Goal: Task Accomplishment & Management: Manage account settings

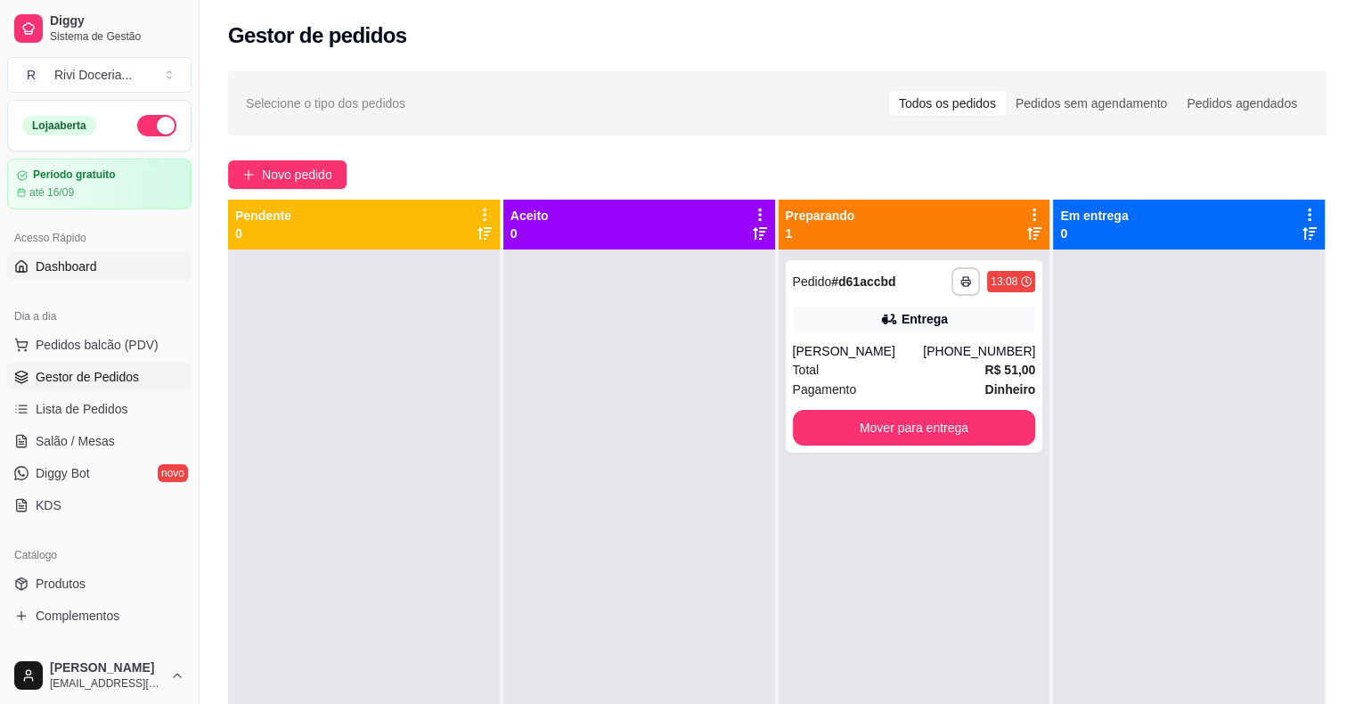
click at [72, 272] on span "Dashboard" at bounding box center [66, 266] width 61 height 18
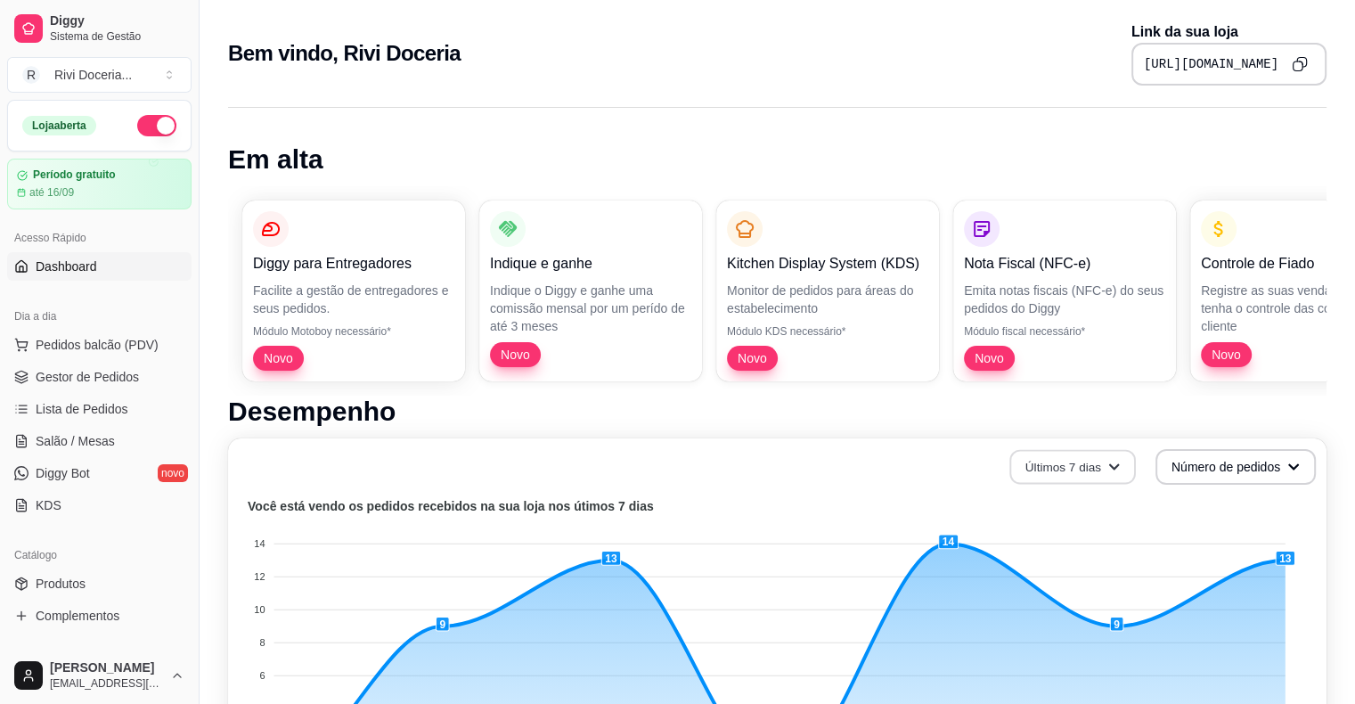
click at [1046, 455] on button "Últimos 7 dias" at bounding box center [1072, 467] width 126 height 35
click at [1037, 558] on li "Últimos 30 dias" at bounding box center [1072, 570] width 164 height 28
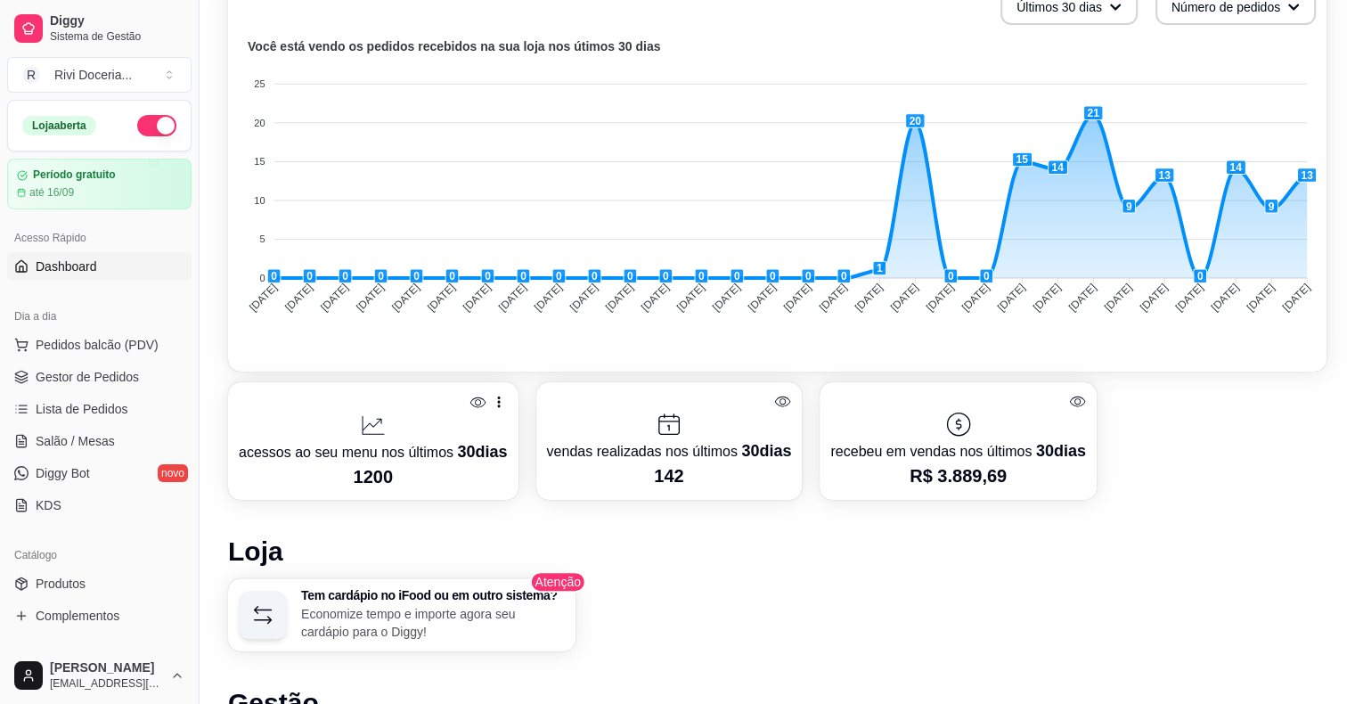
scroll to position [460, 0]
click at [125, 376] on span "Gestor de Pedidos" at bounding box center [87, 377] width 103 height 18
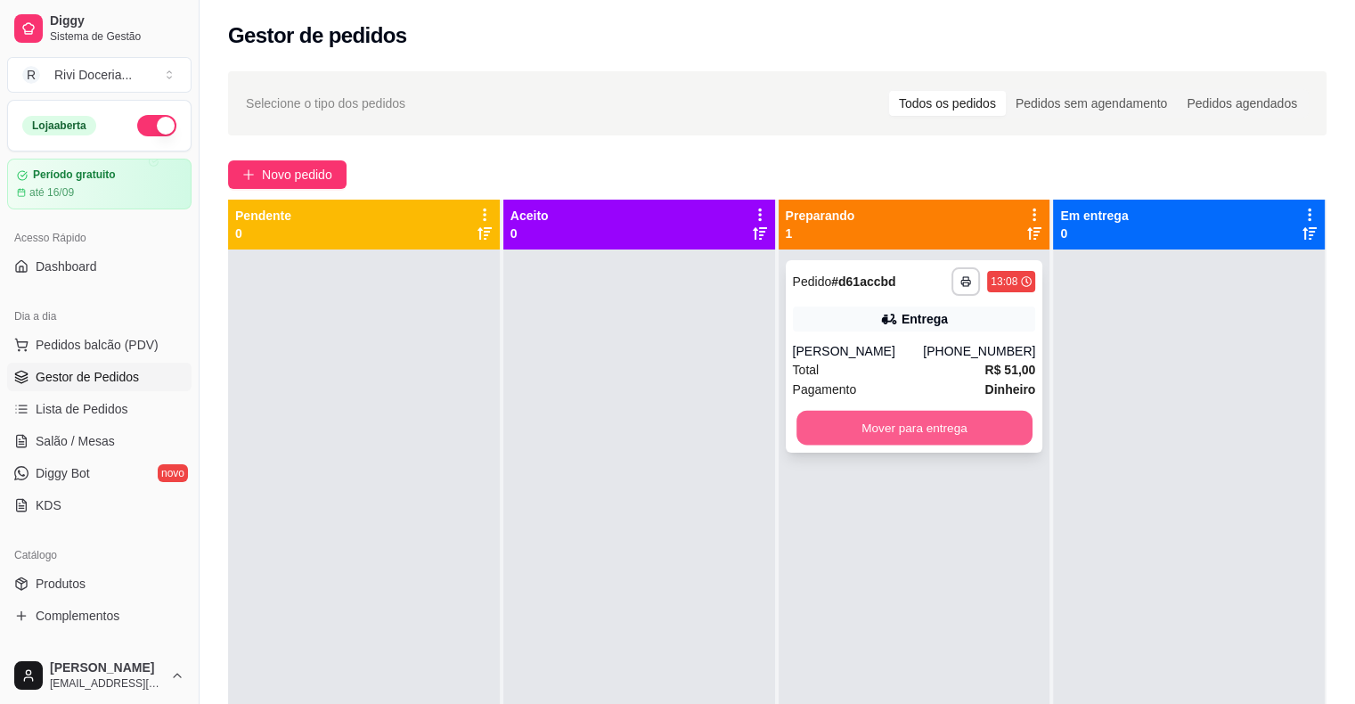
click at [914, 433] on button "Mover para entrega" at bounding box center [914, 428] width 236 height 35
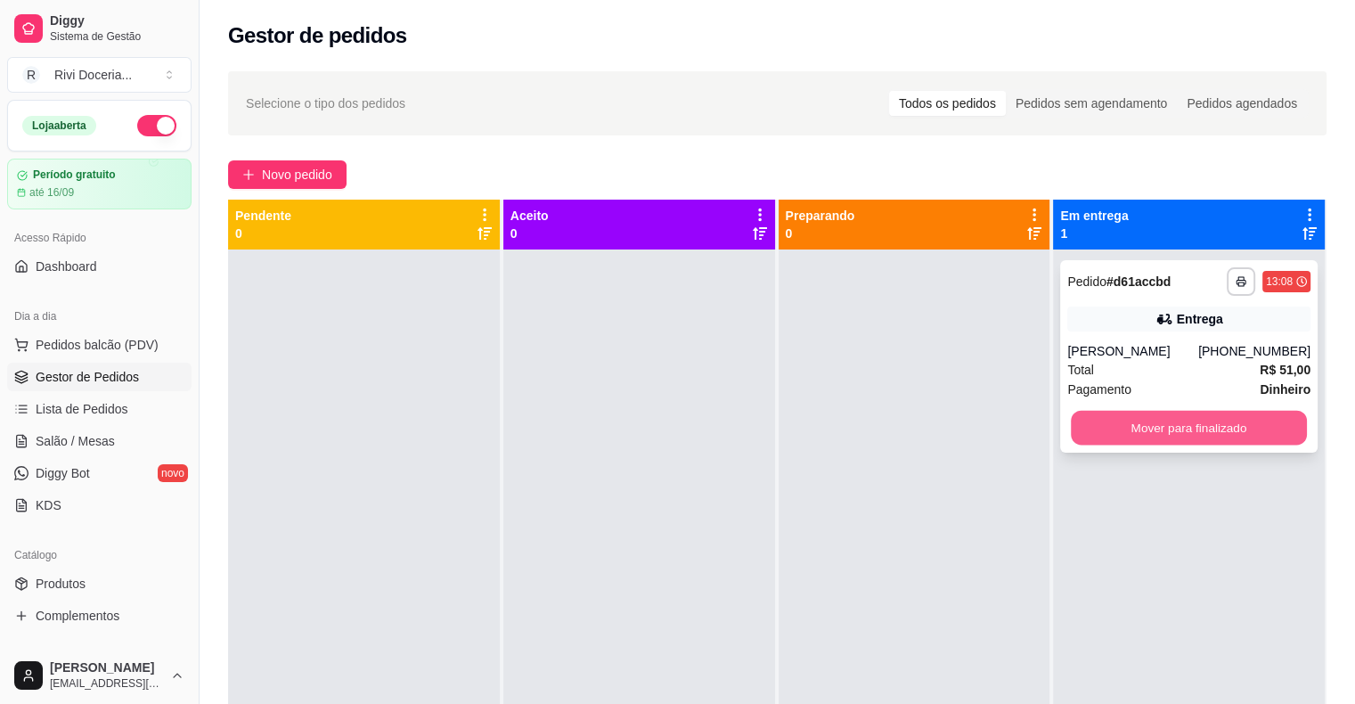
click at [1122, 428] on button "Mover para finalizado" at bounding box center [1189, 428] width 236 height 35
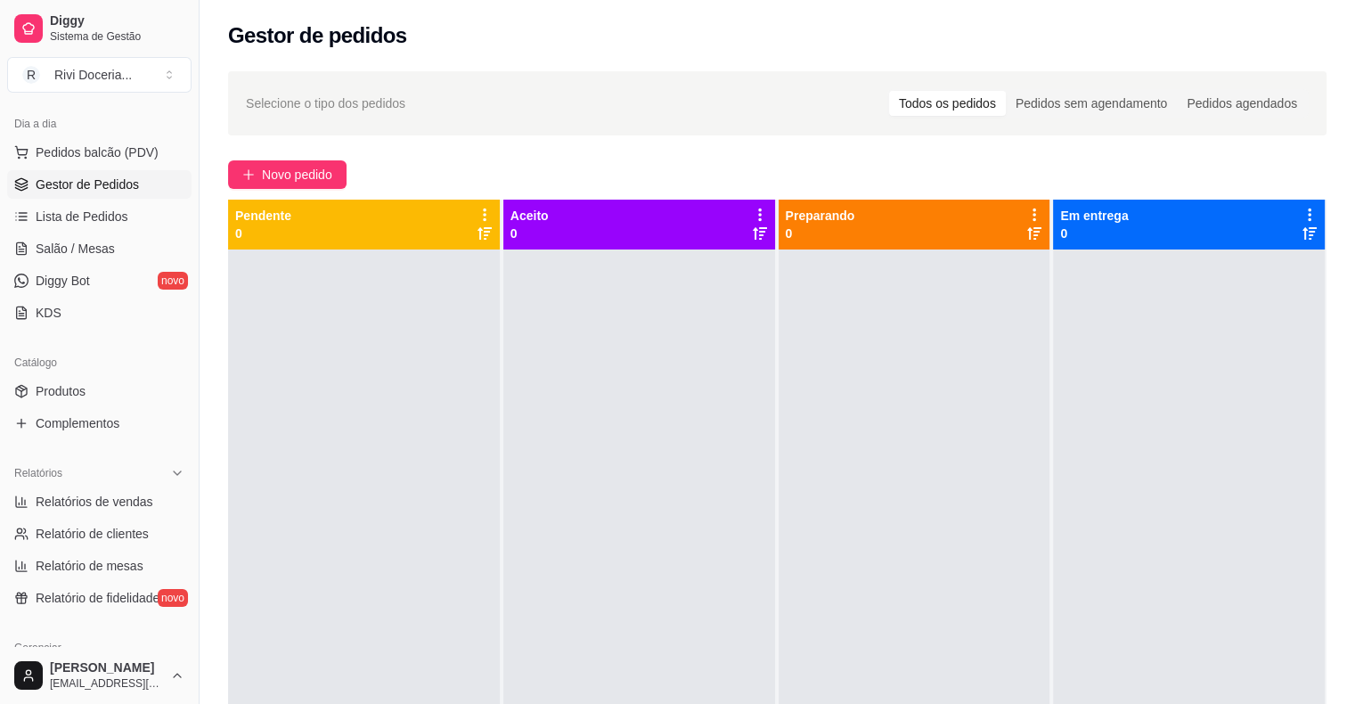
scroll to position [194, 0]
click at [91, 524] on span "Relatório de clientes" at bounding box center [92, 532] width 113 height 18
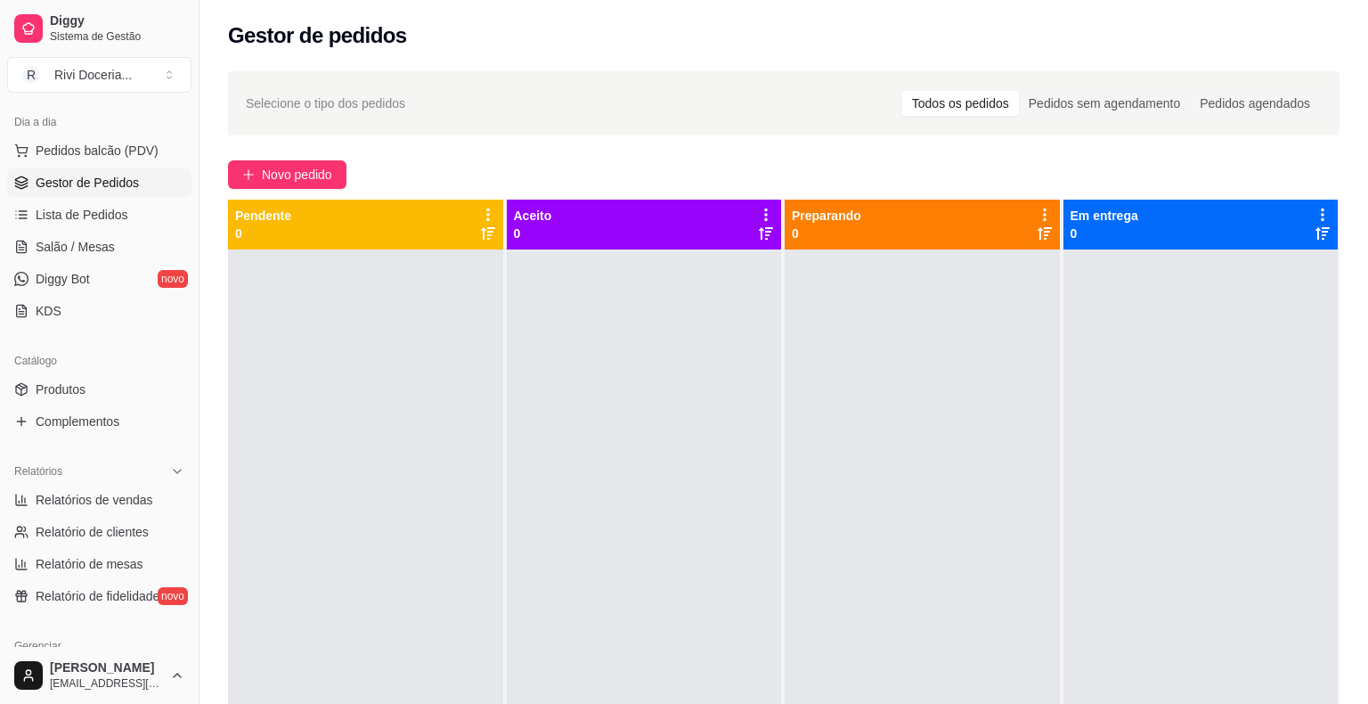
select select "30"
select select "HIGHEST_TOTAL_SPENT_WITH_ORDERS"
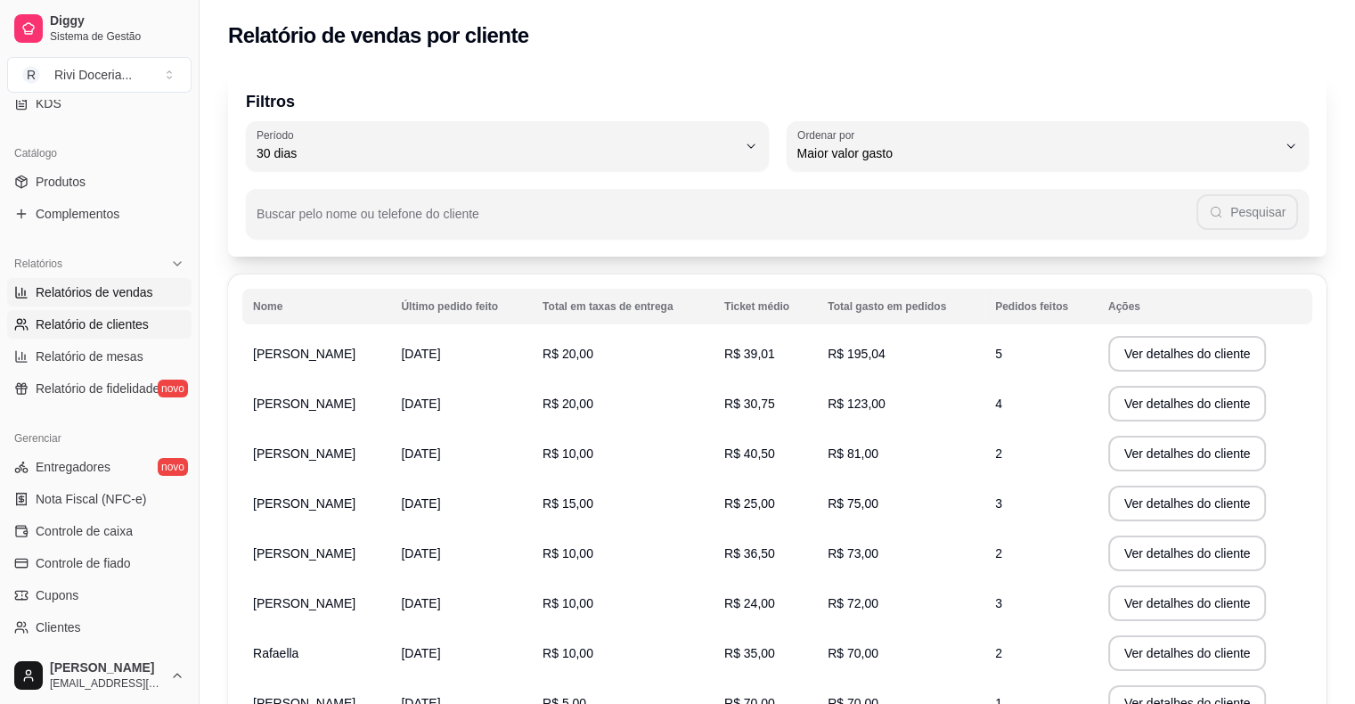
scroll to position [417, 0]
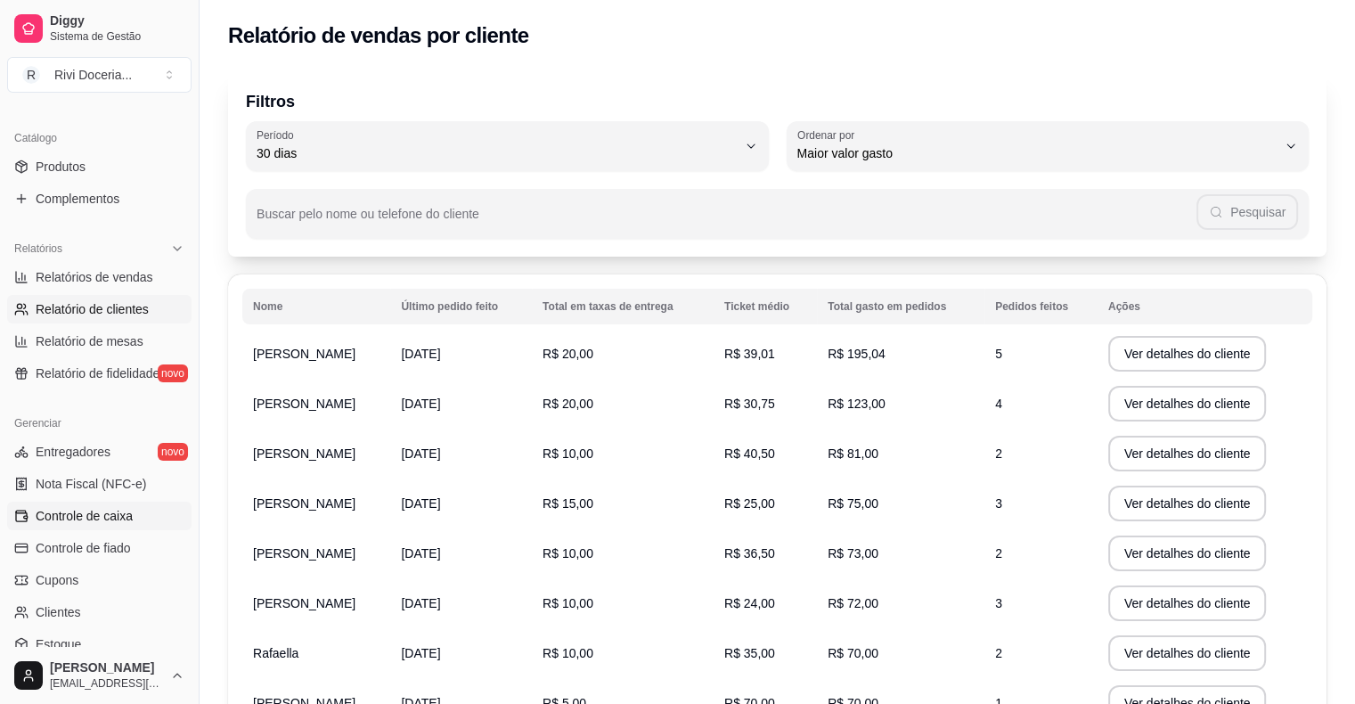
click at [96, 507] on span "Controle de caixa" at bounding box center [84, 516] width 97 height 18
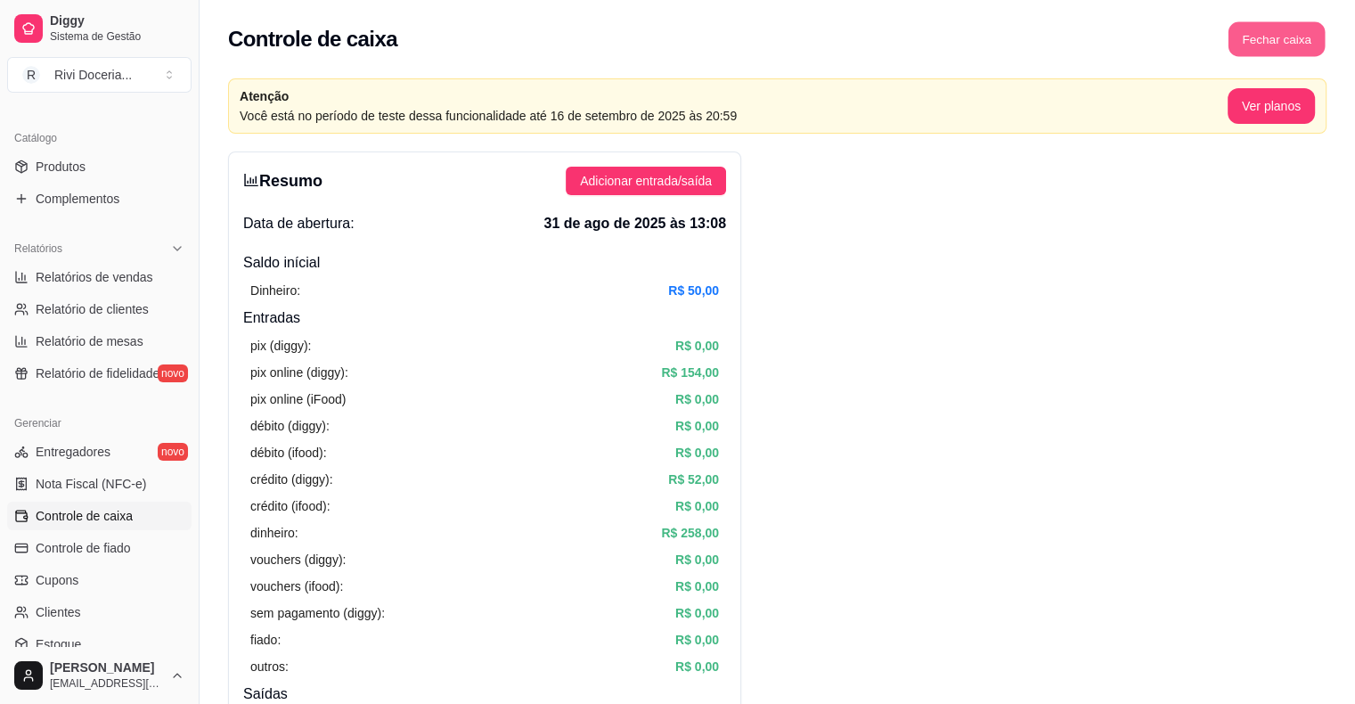
click at [1279, 30] on button "Fechar caixa" at bounding box center [1276, 39] width 97 height 35
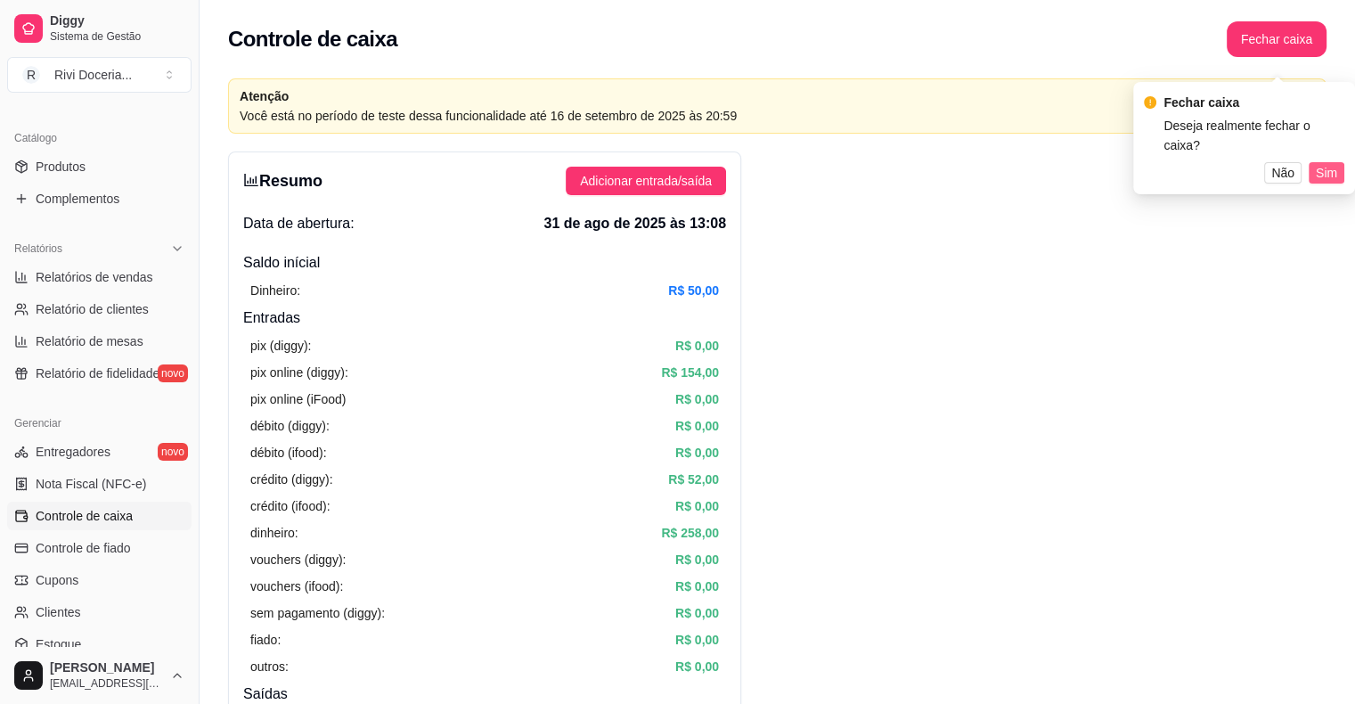
click at [1323, 163] on span "Sim" at bounding box center [1325, 173] width 21 height 20
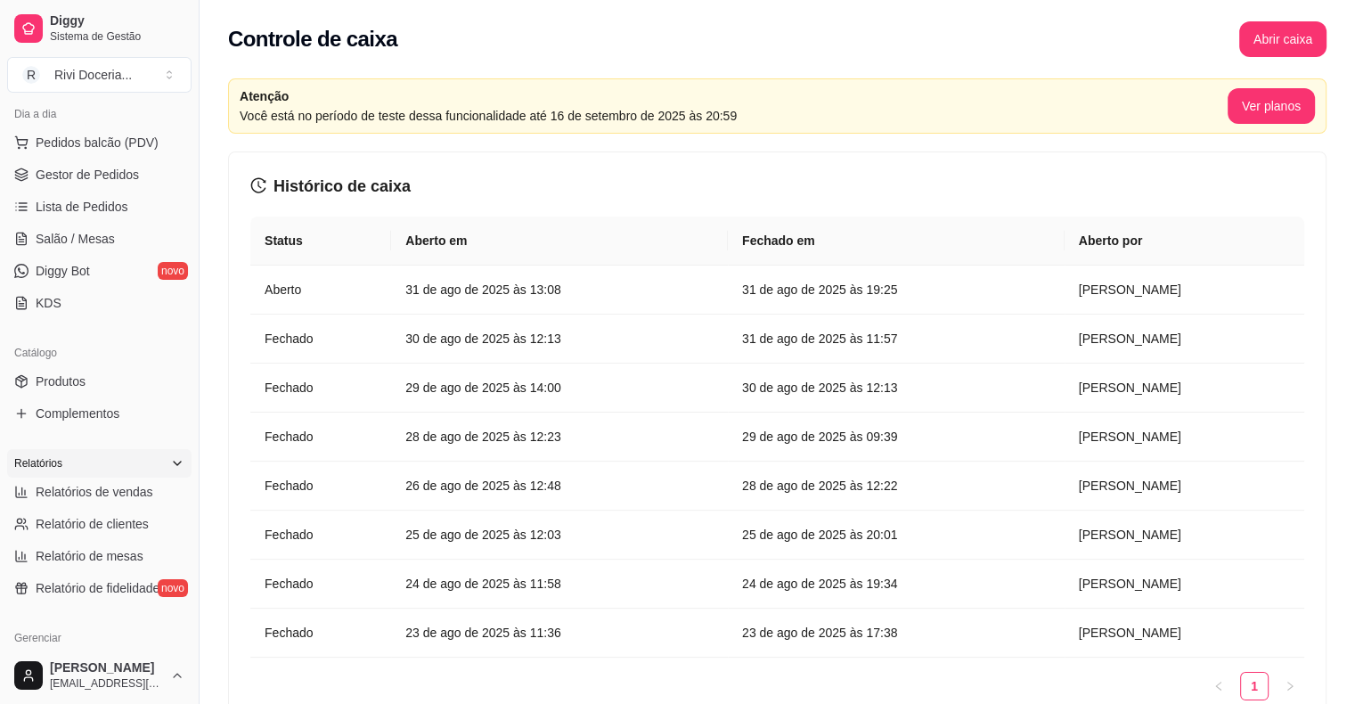
scroll to position [199, 0]
click at [110, 482] on link "Relatórios de vendas" at bounding box center [99, 494] width 184 height 28
select select "ALL"
select select "0"
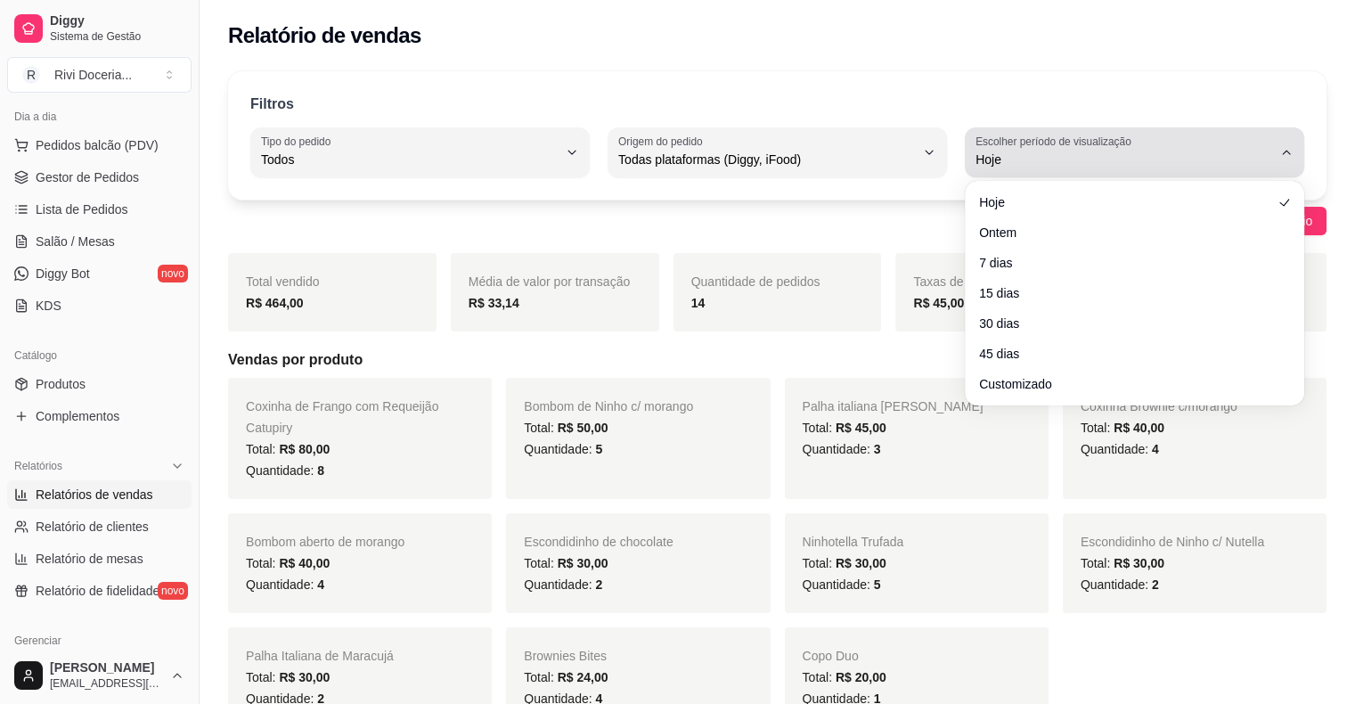
click at [1056, 148] on div "Hoje" at bounding box center [1123, 152] width 297 height 36
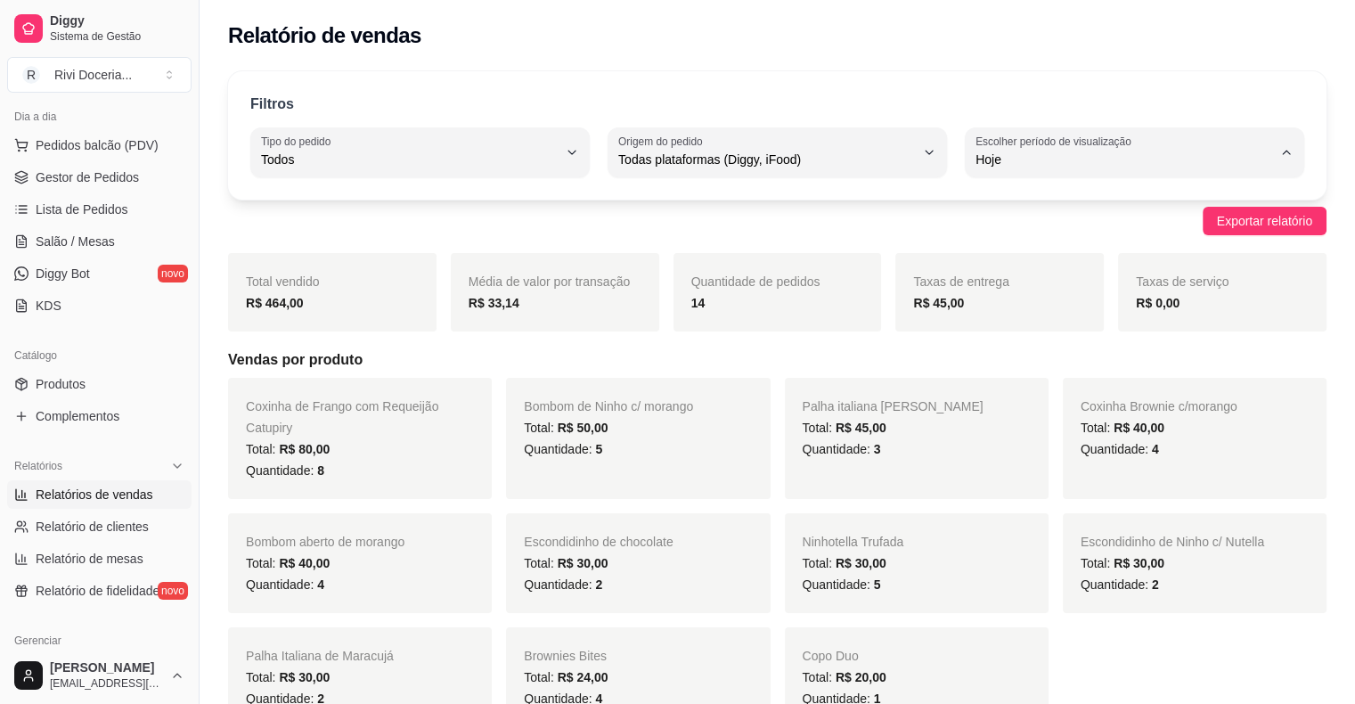
click at [1067, 297] on span "15 dias" at bounding box center [1125, 288] width 281 height 17
type input "15"
select select "15"
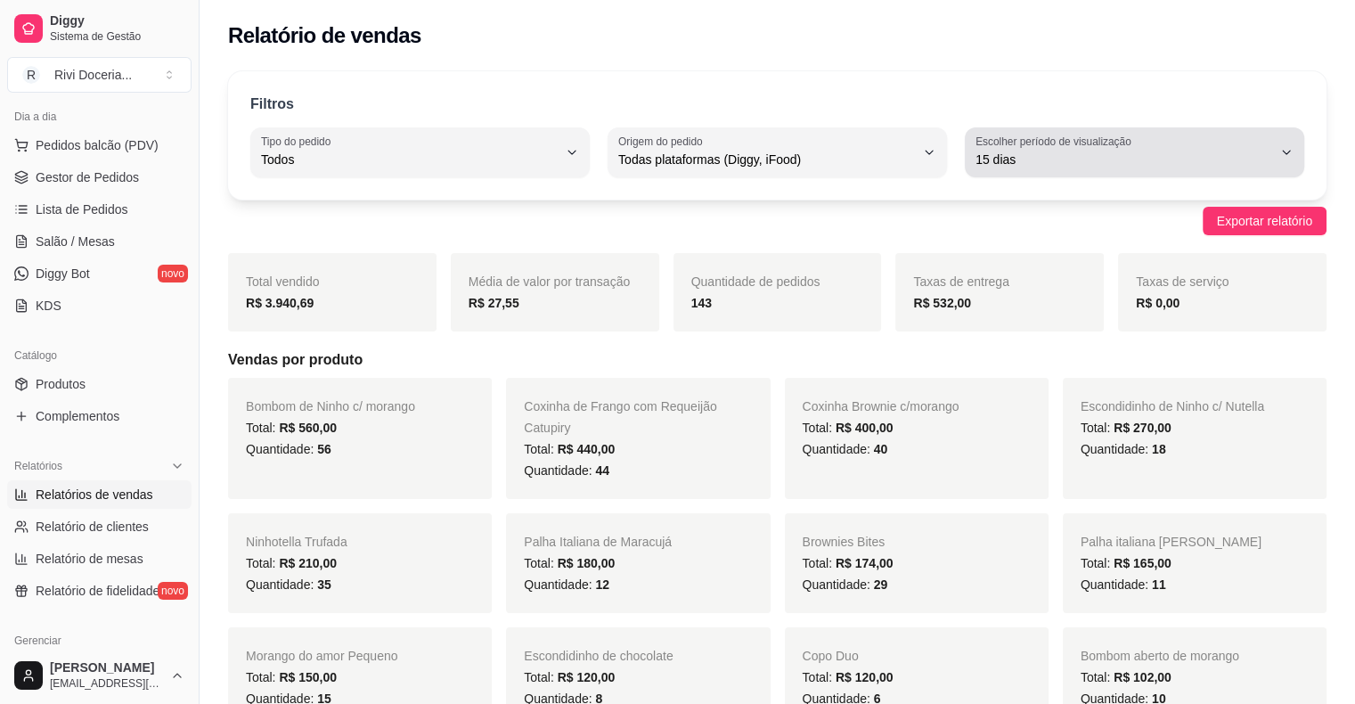
click at [1054, 164] on span "15 dias" at bounding box center [1123, 160] width 297 height 18
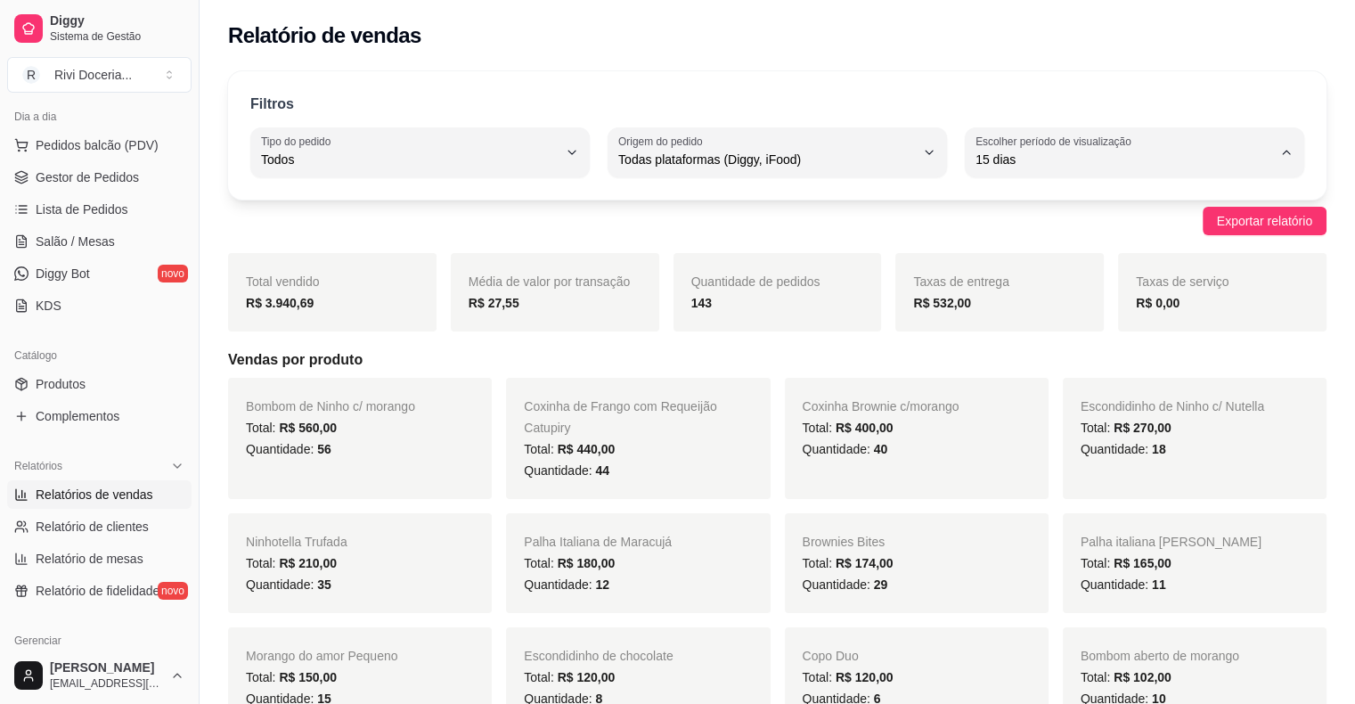
click at [1059, 319] on span "30 dias" at bounding box center [1125, 317] width 281 height 17
type input "30"
select select "30"
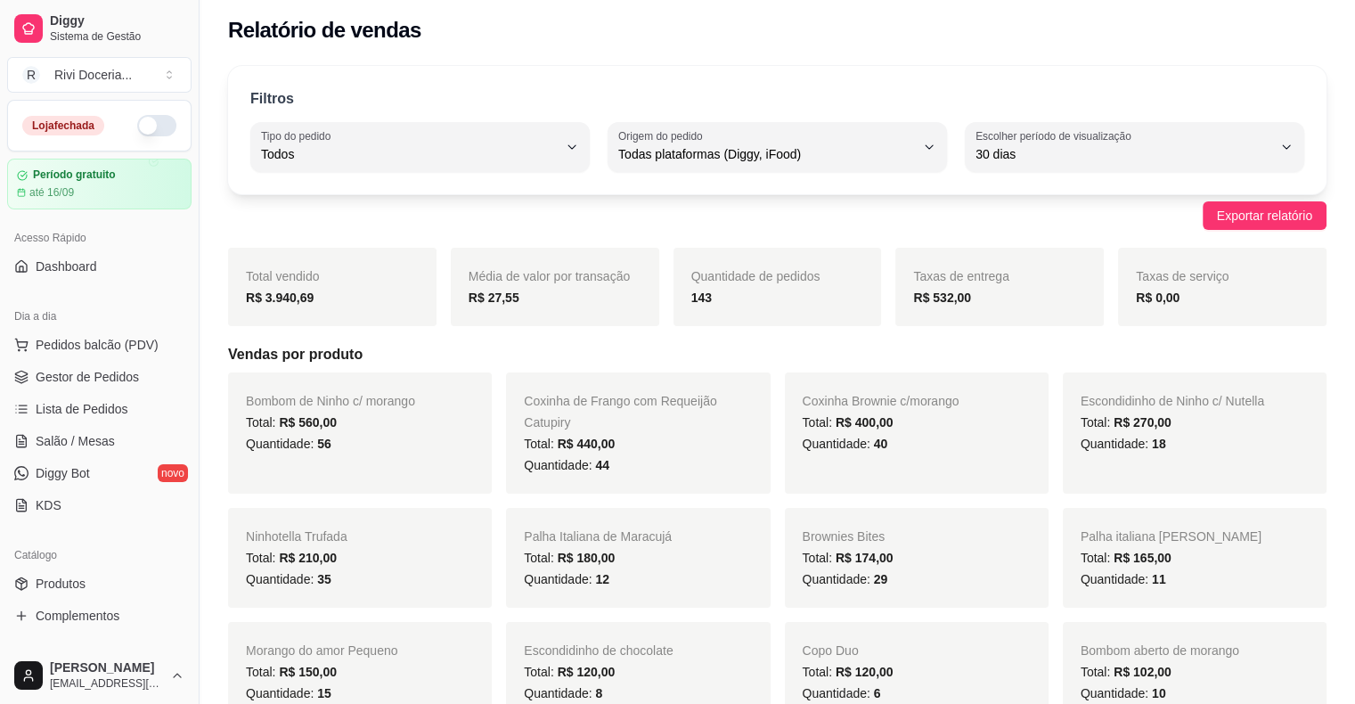
scroll to position [4, 0]
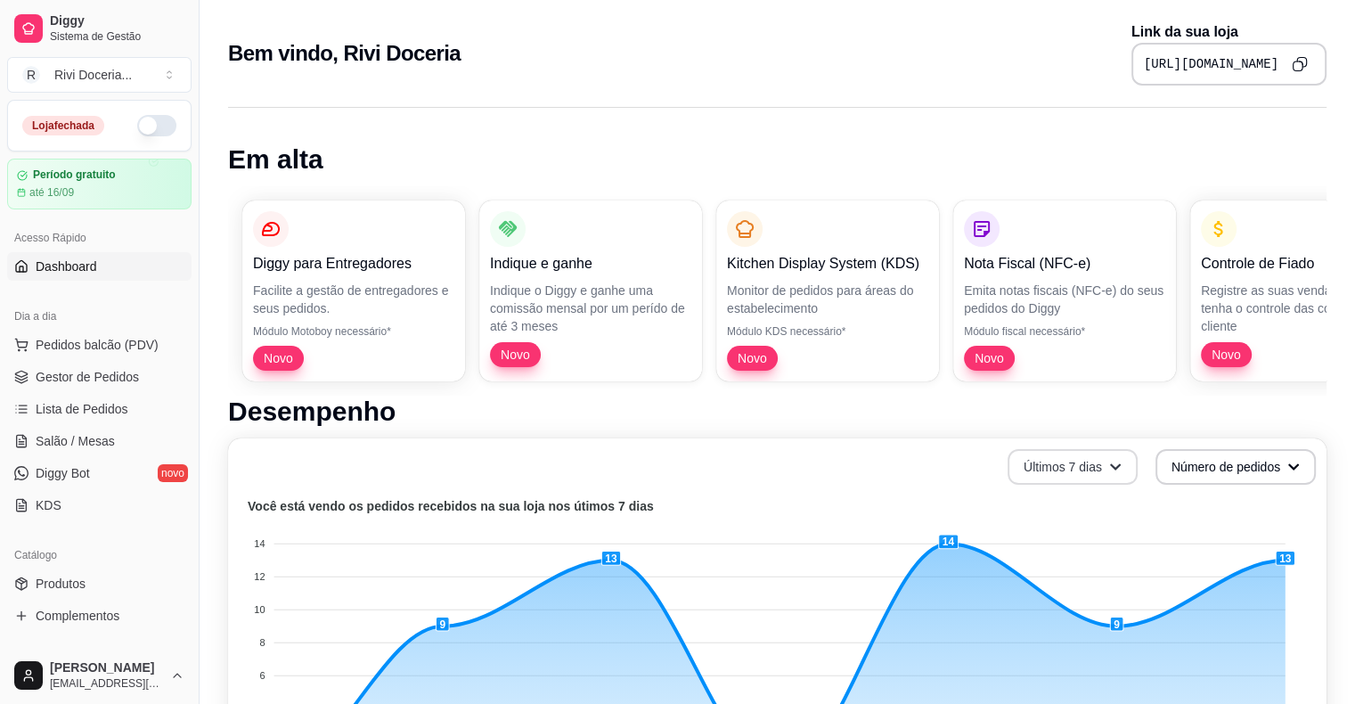
drag, startPoint x: 1045, startPoint y: 483, endPoint x: 1042, endPoint y: 471, distance: 11.9
click at [1042, 471] on div "Últimos 7 dias Número de pedidos Você está vendo os pedidos recebidos na sua lo…" at bounding box center [777, 634] width 1098 height 393
click at [1042, 471] on button "Últimos 7 dias" at bounding box center [1072, 467] width 126 height 35
click at [1023, 581] on li "Últimos 30 dias" at bounding box center [1072, 570] width 164 height 28
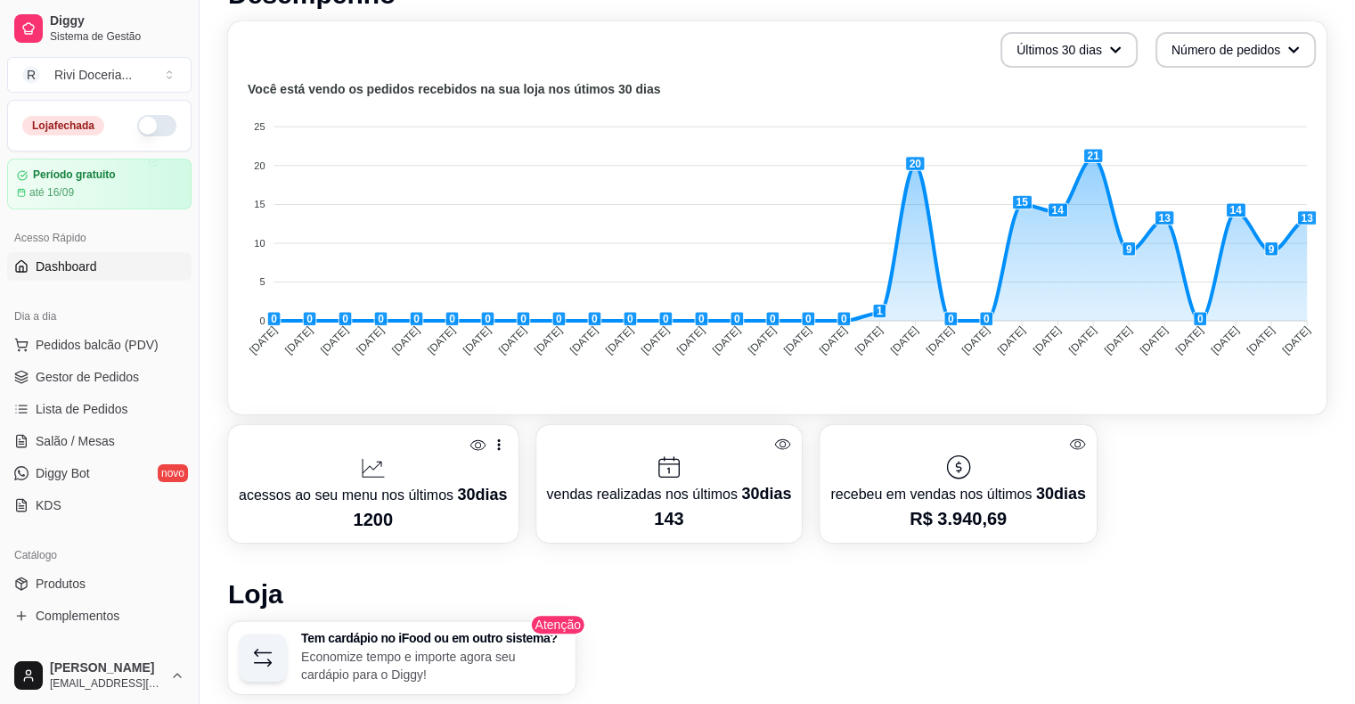
scroll to position [420, 0]
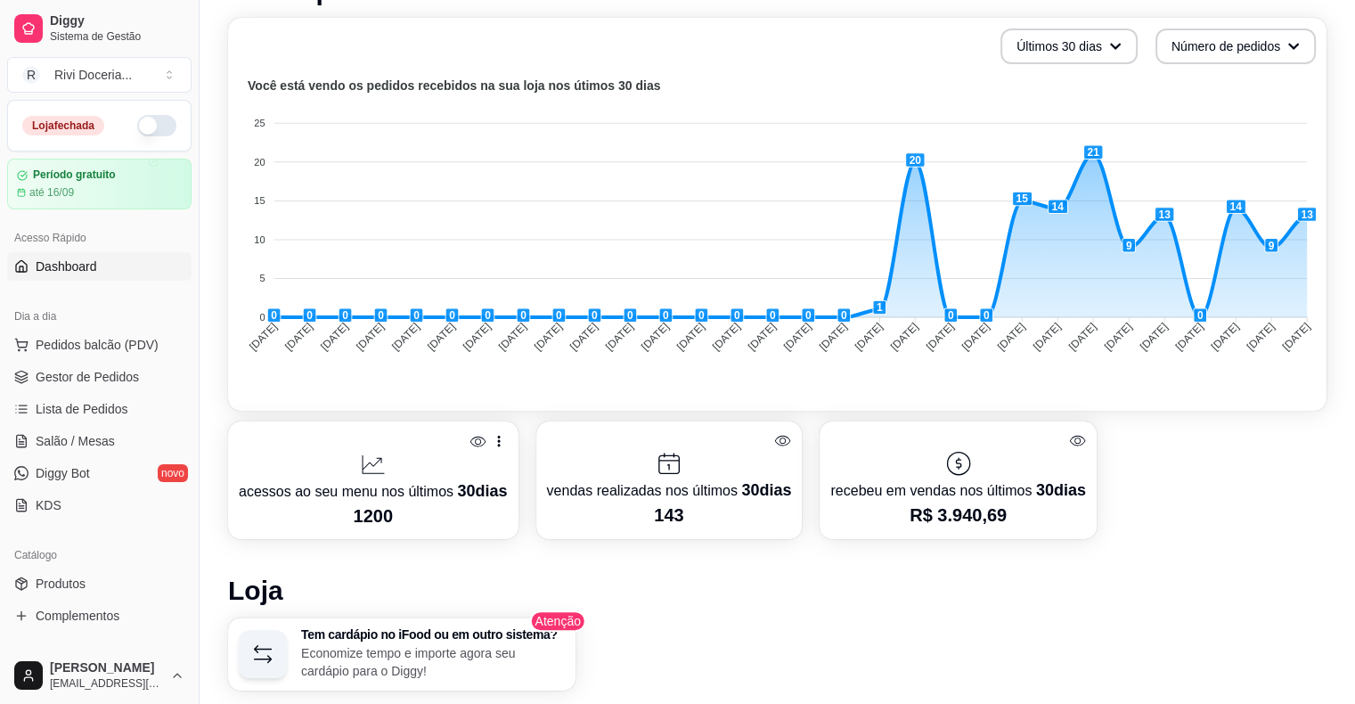
click at [484, 581] on h1 "Loja" at bounding box center [777, 590] width 1098 height 32
click at [82, 380] on span "Gestor de Pedidos" at bounding box center [87, 377] width 103 height 18
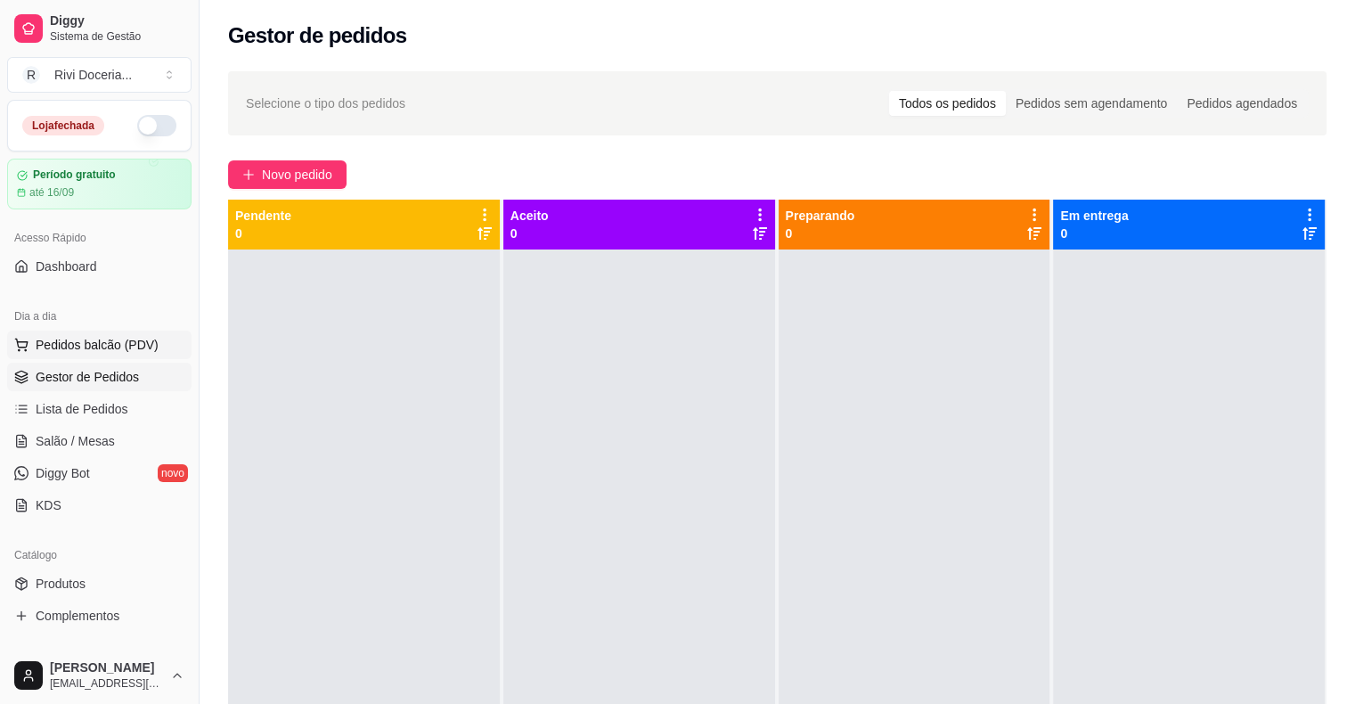
click at [80, 347] on span "Pedidos balcão (PDV)" at bounding box center [97, 345] width 123 height 18
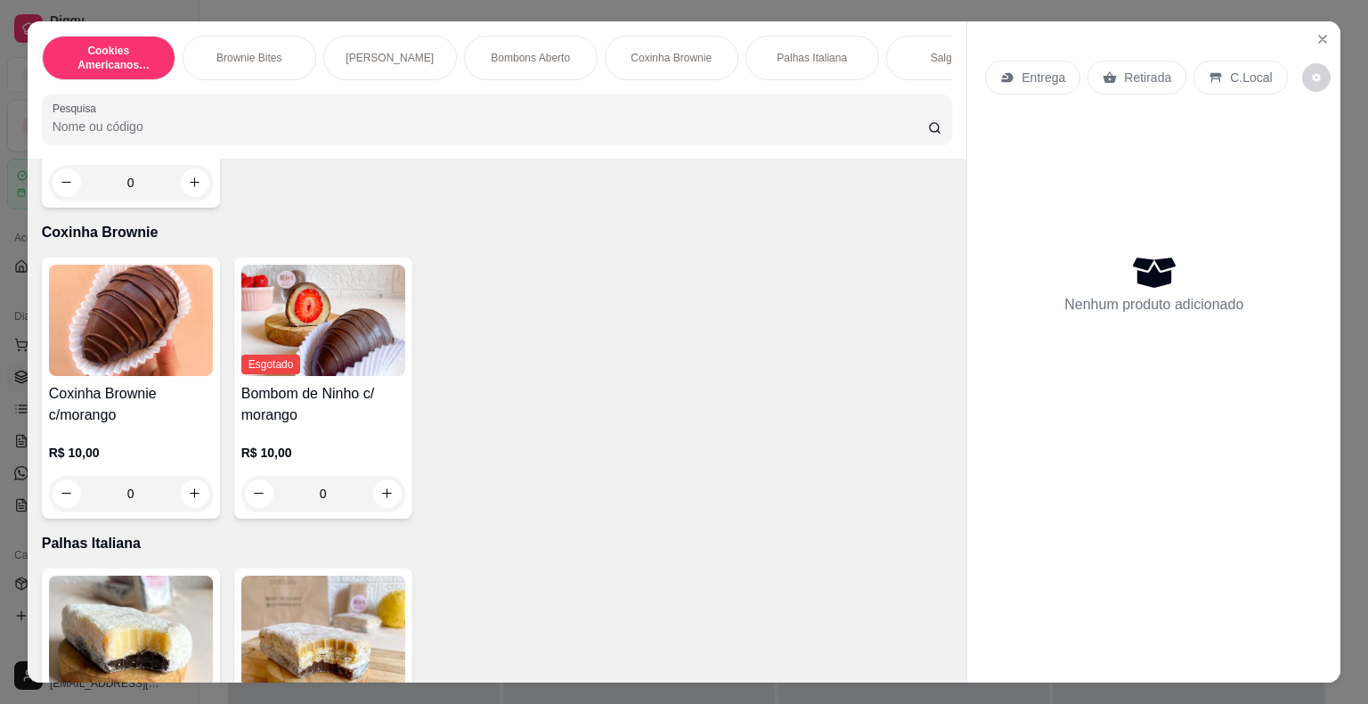
scroll to position [1197, 0]
click at [373, 501] on button "increase-product-quantity" at bounding box center [387, 492] width 28 height 28
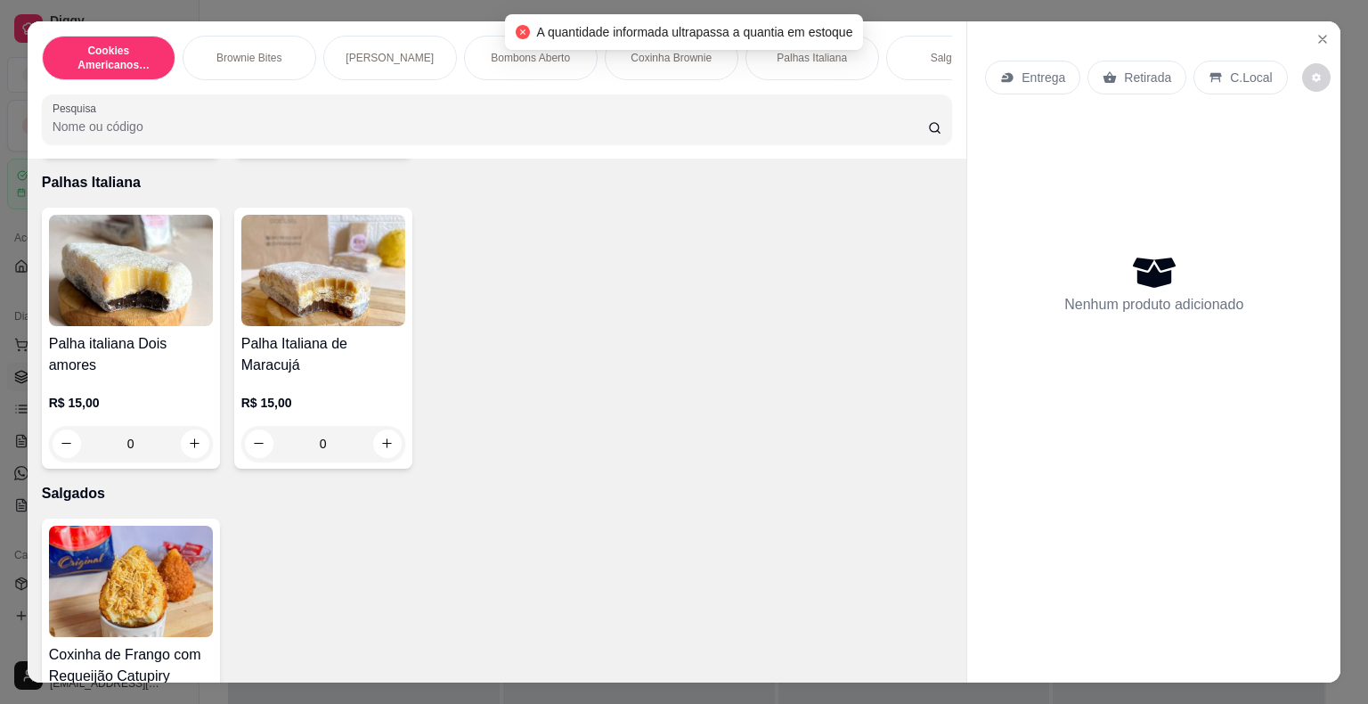
scroll to position [1571, 0]
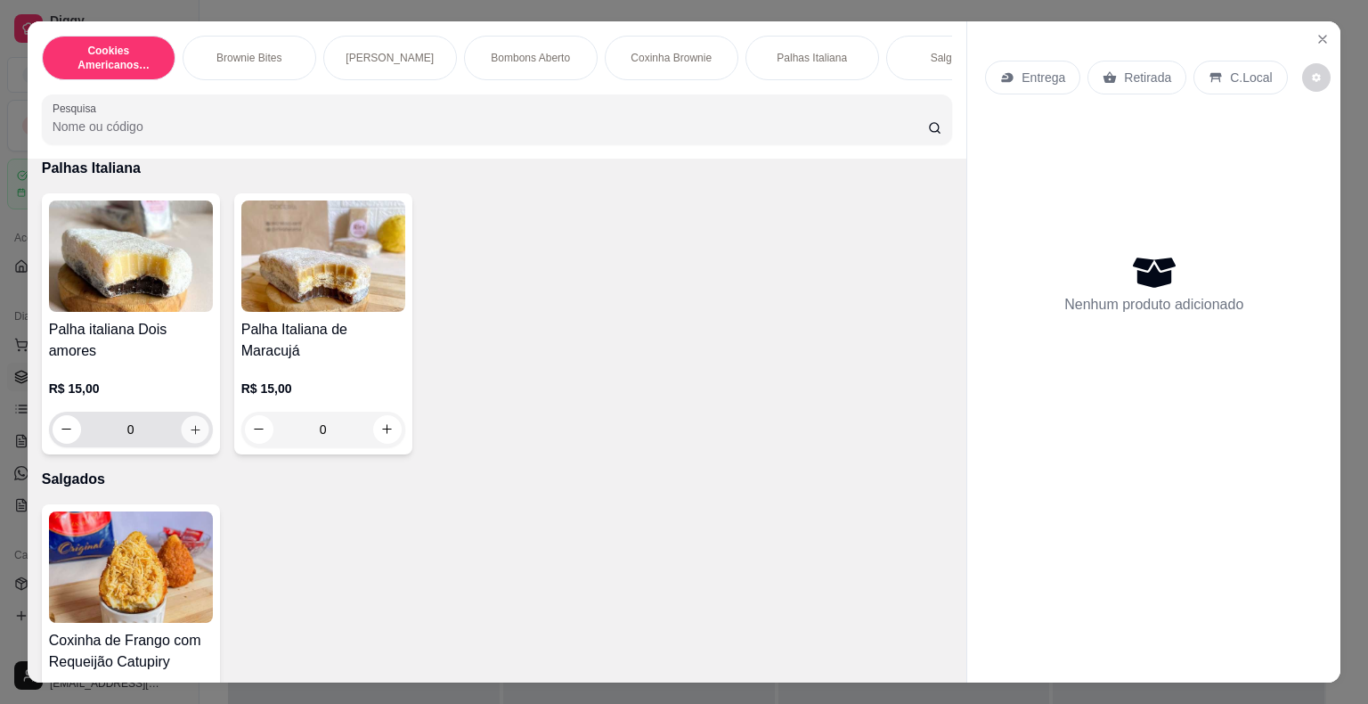
click at [183, 423] on button "increase-product-quantity" at bounding box center [195, 429] width 28 height 28
type input "1"
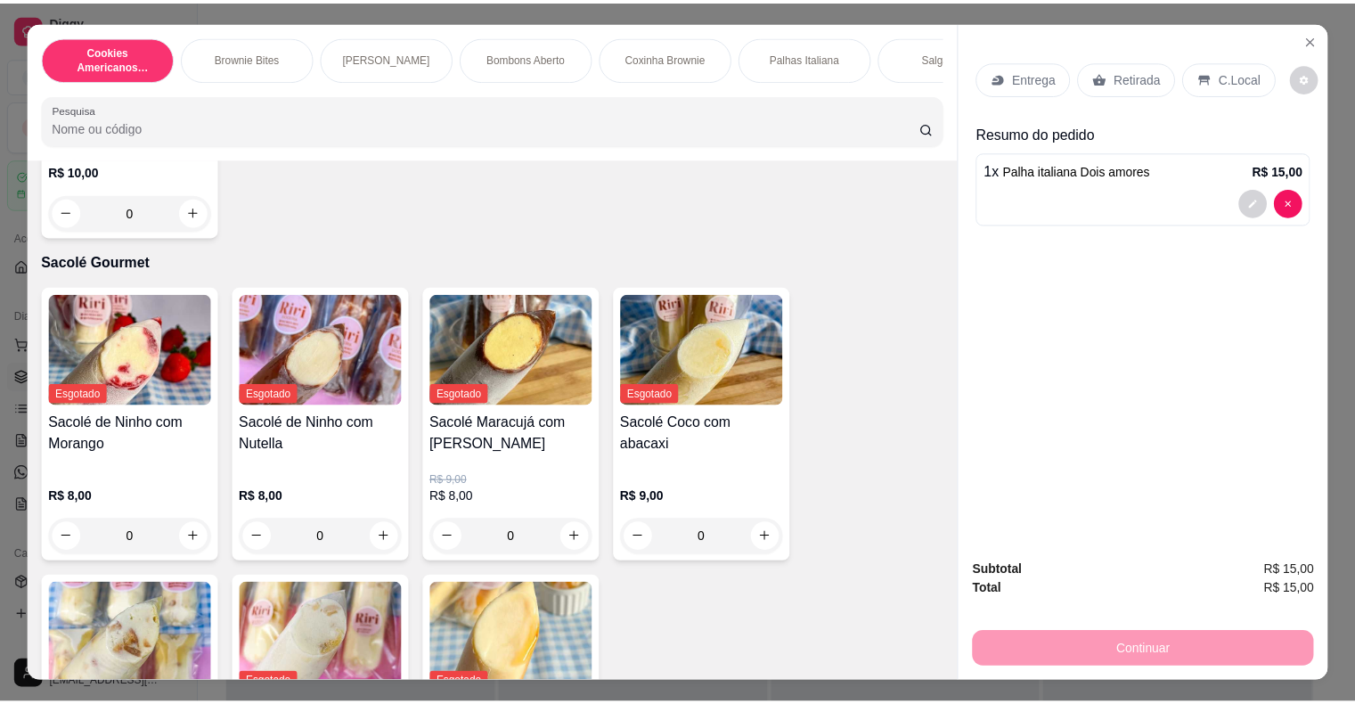
scroll to position [2057, 0]
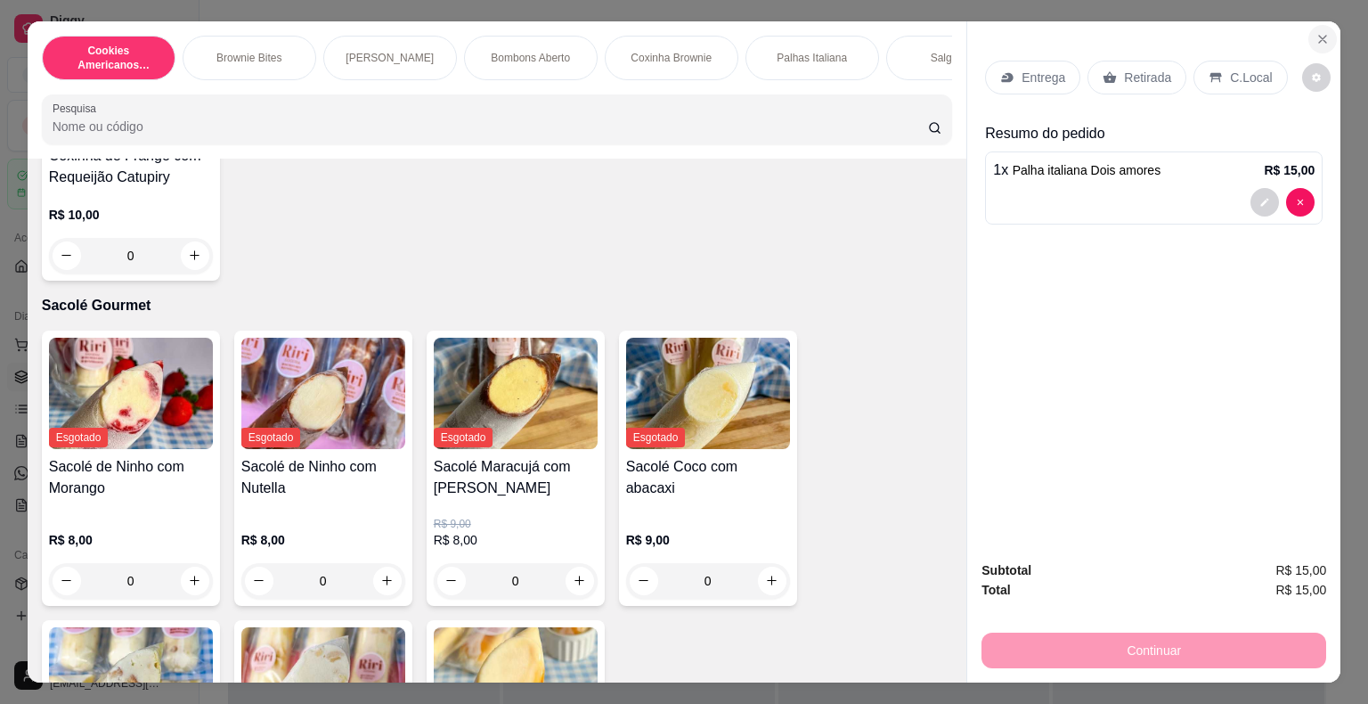
click at [1315, 32] on icon "Close" at bounding box center [1322, 39] width 14 height 14
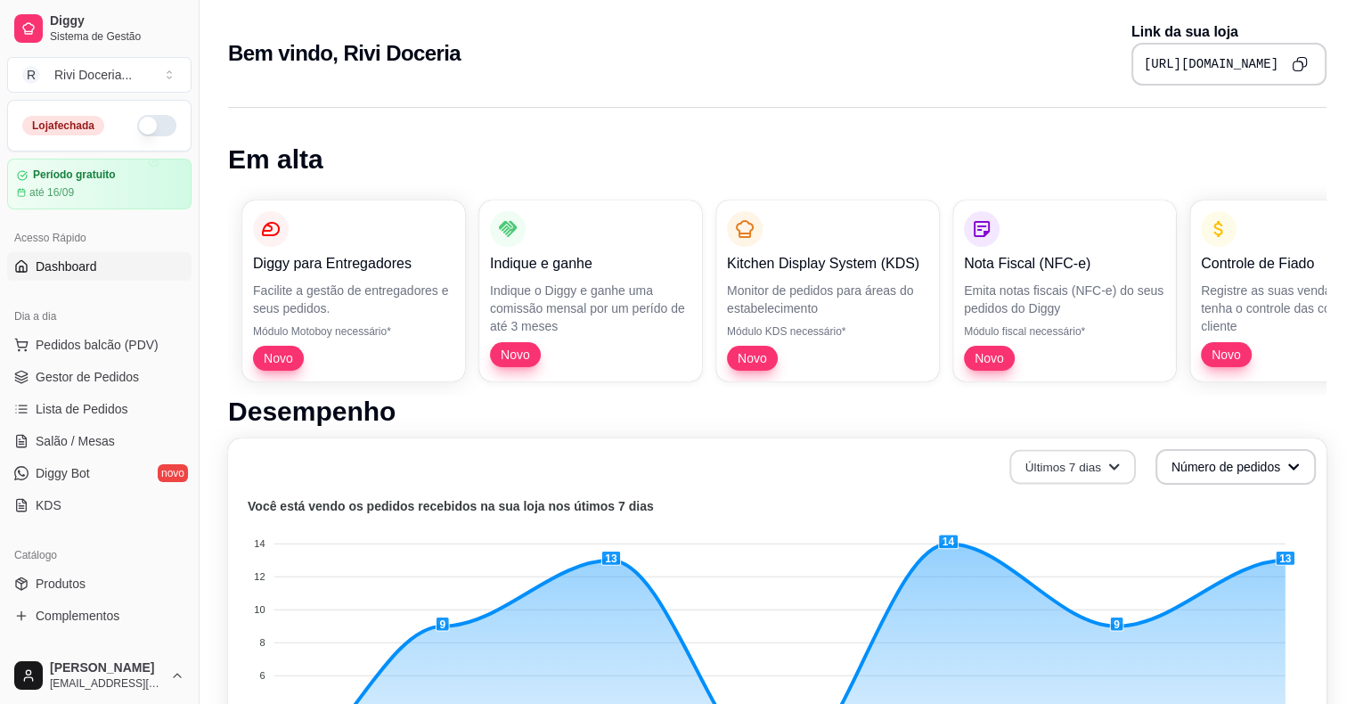
click at [1122, 464] on button "Últimos 7 dias" at bounding box center [1072, 467] width 126 height 35
click at [1011, 542] on span "Últimos 15 dias" at bounding box center [1072, 540] width 150 height 18
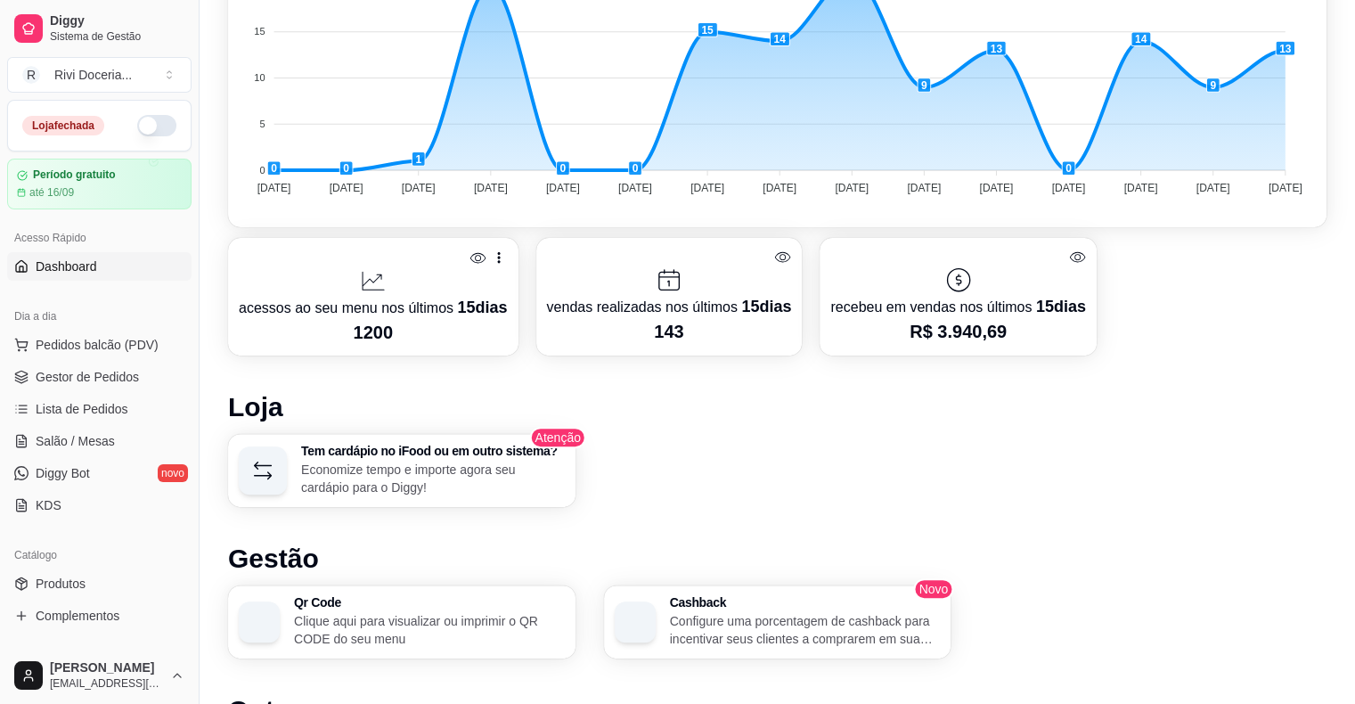
scroll to position [605, 0]
